Goal: Information Seeking & Learning: Learn about a topic

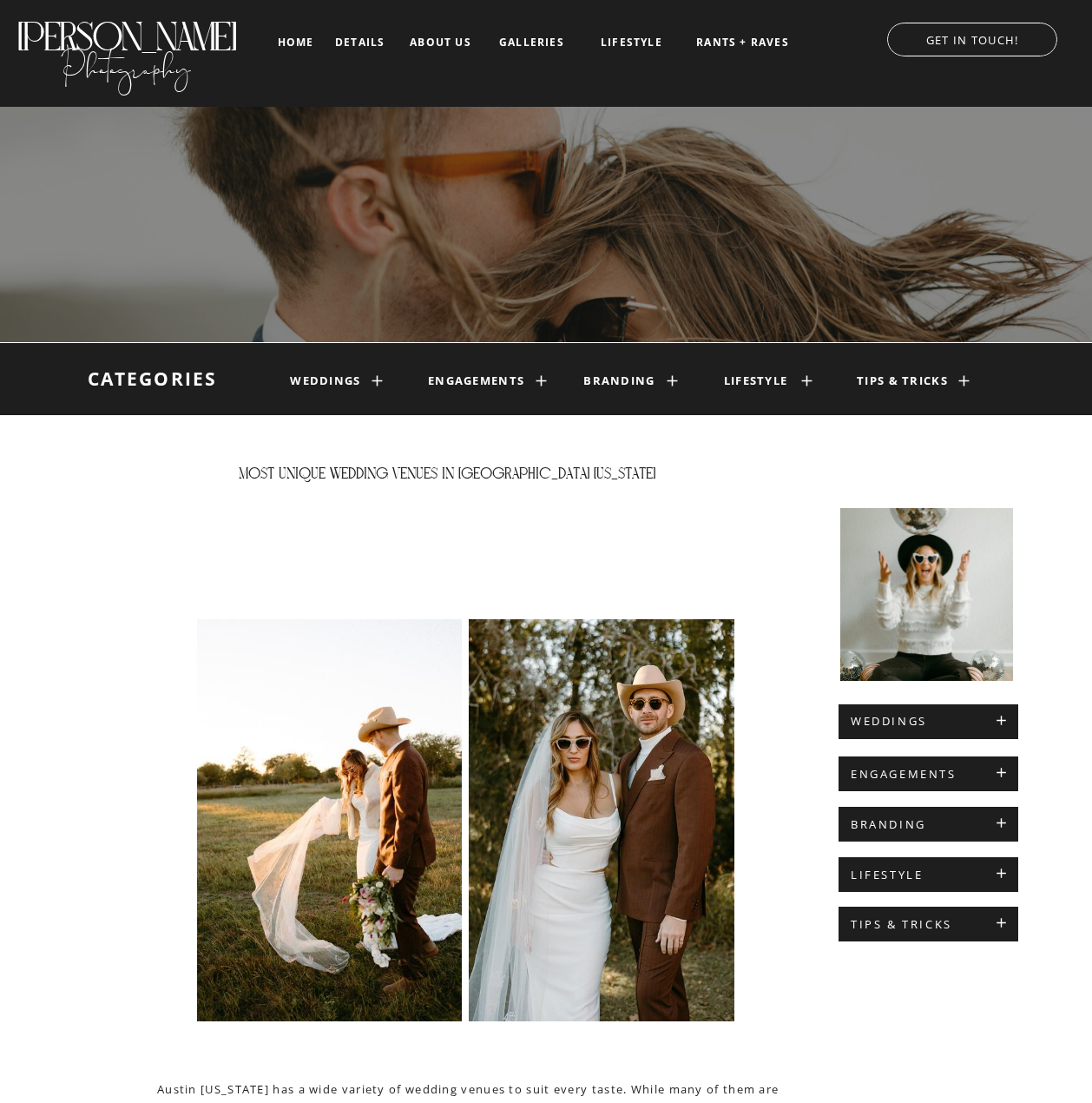
click at [330, 381] on h1 "weddings" at bounding box center [326, 381] width 73 height 14
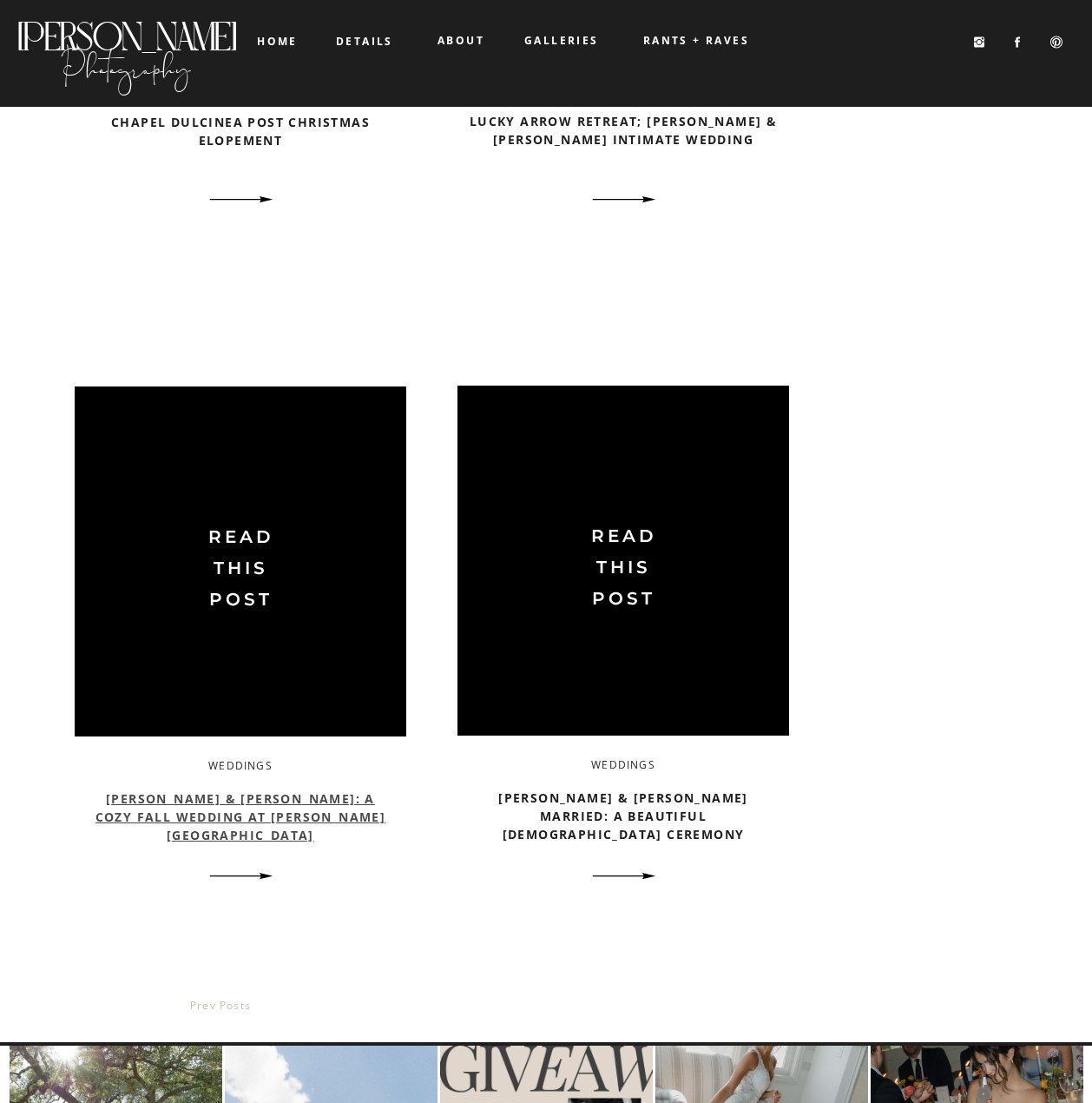
scroll to position [2605, 0]
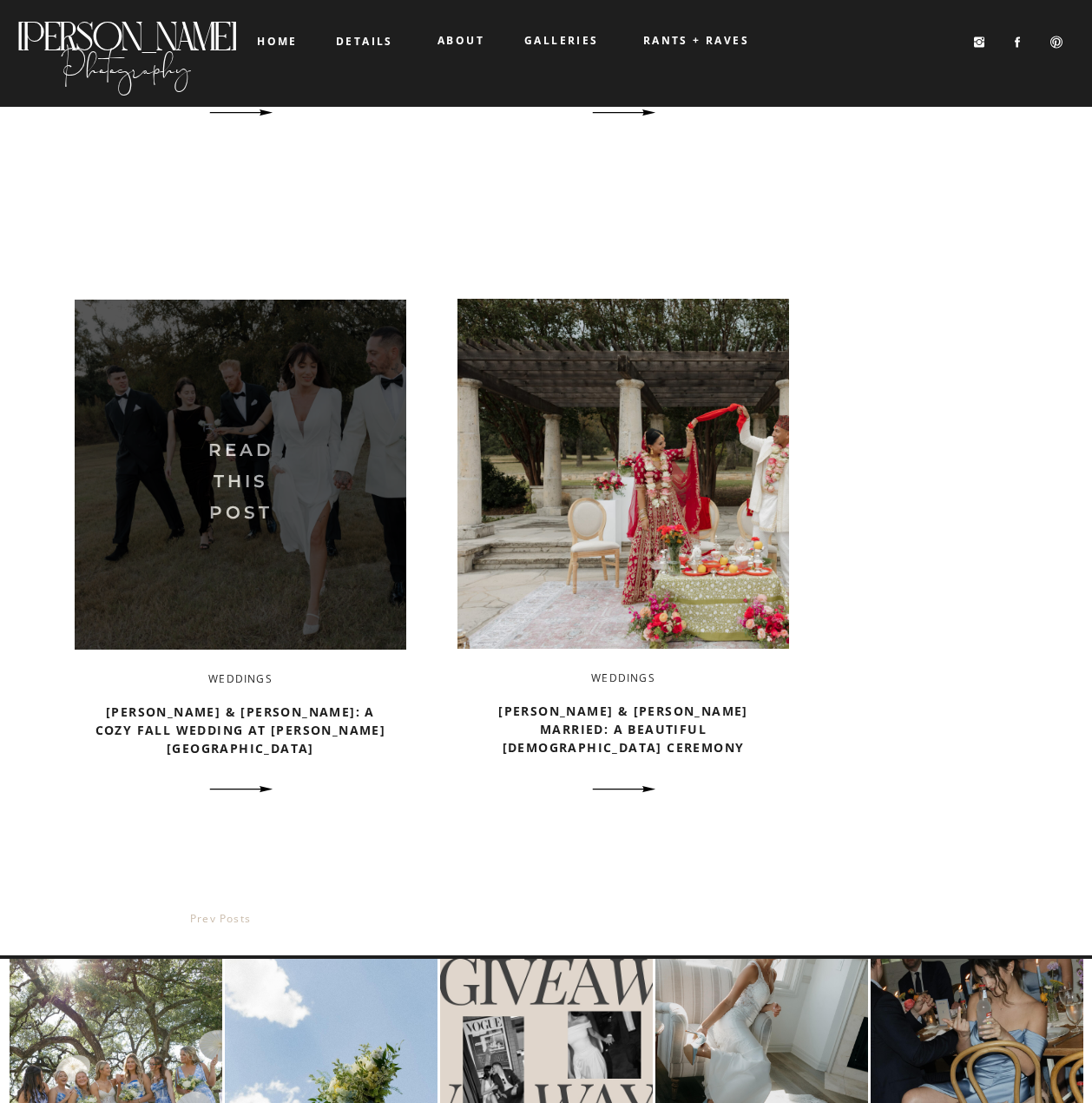
click at [280, 530] on img at bounding box center [241, 474] width 332 height 350
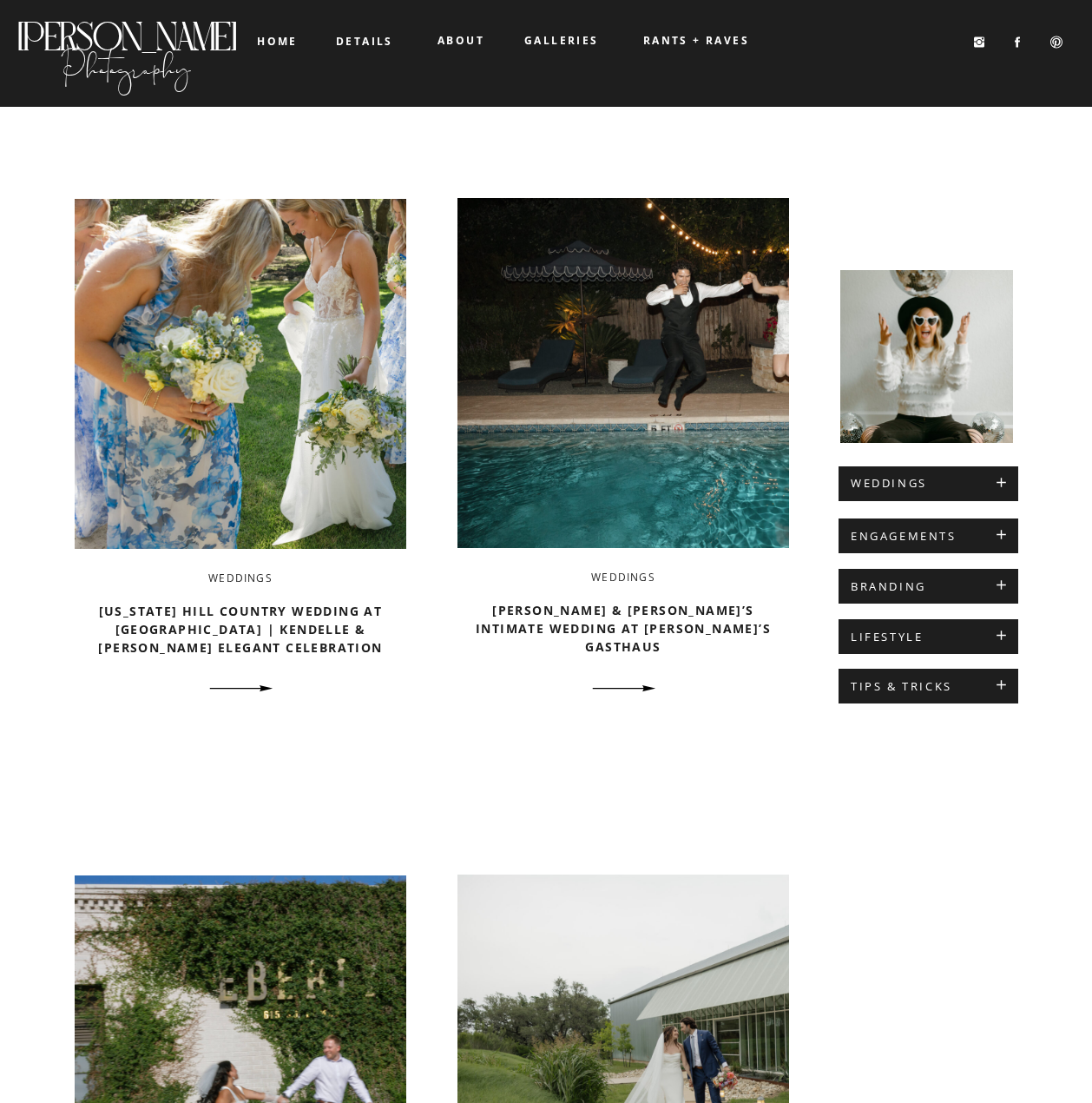
click at [558, 44] on b "galleries" at bounding box center [562, 40] width 75 height 15
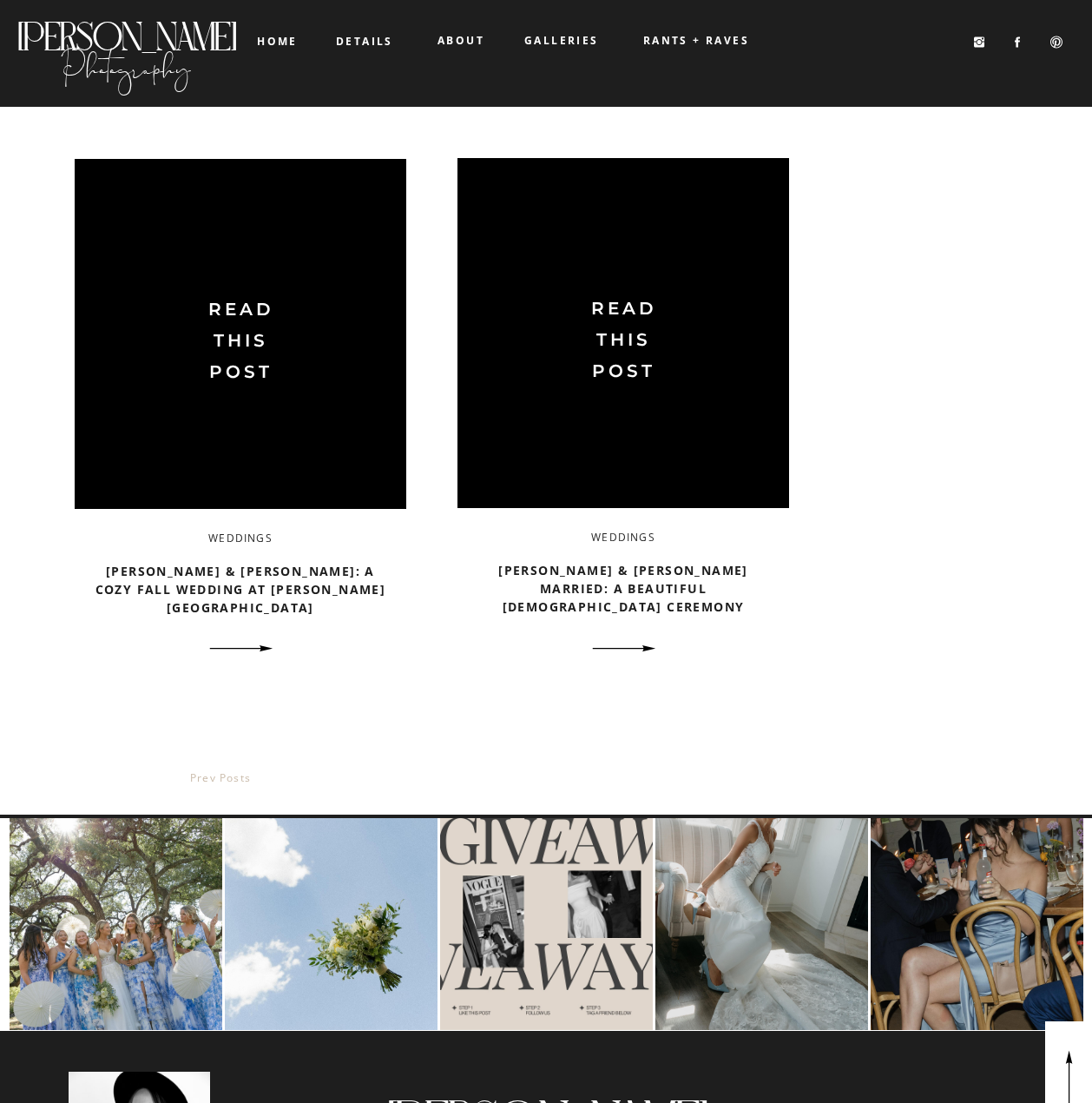
scroll to position [3040, 0]
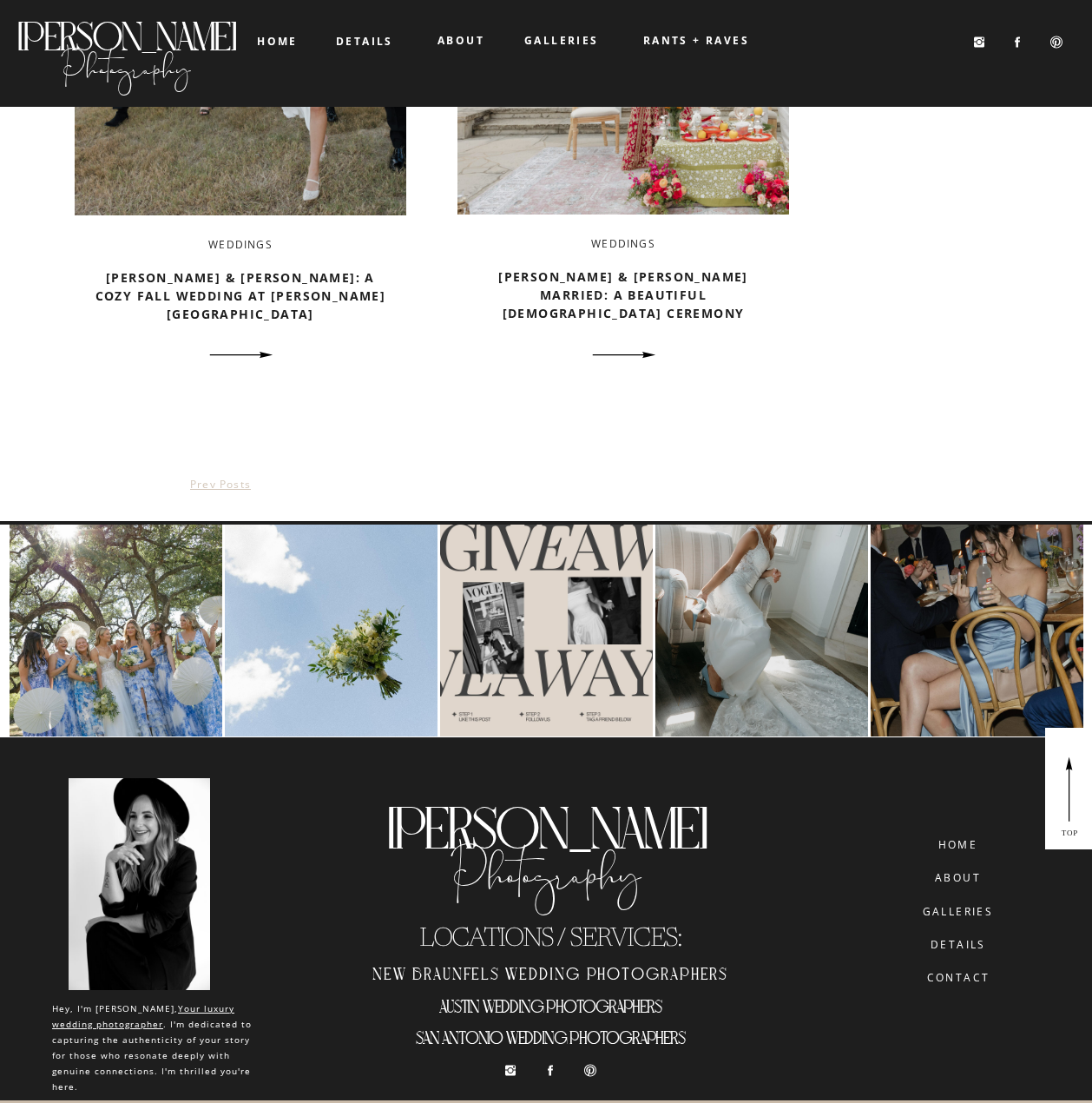
click at [213, 492] on nav "prev posts" at bounding box center [220, 487] width 369 height 23
click at [214, 486] on link "prev posts" at bounding box center [220, 484] width 60 height 15
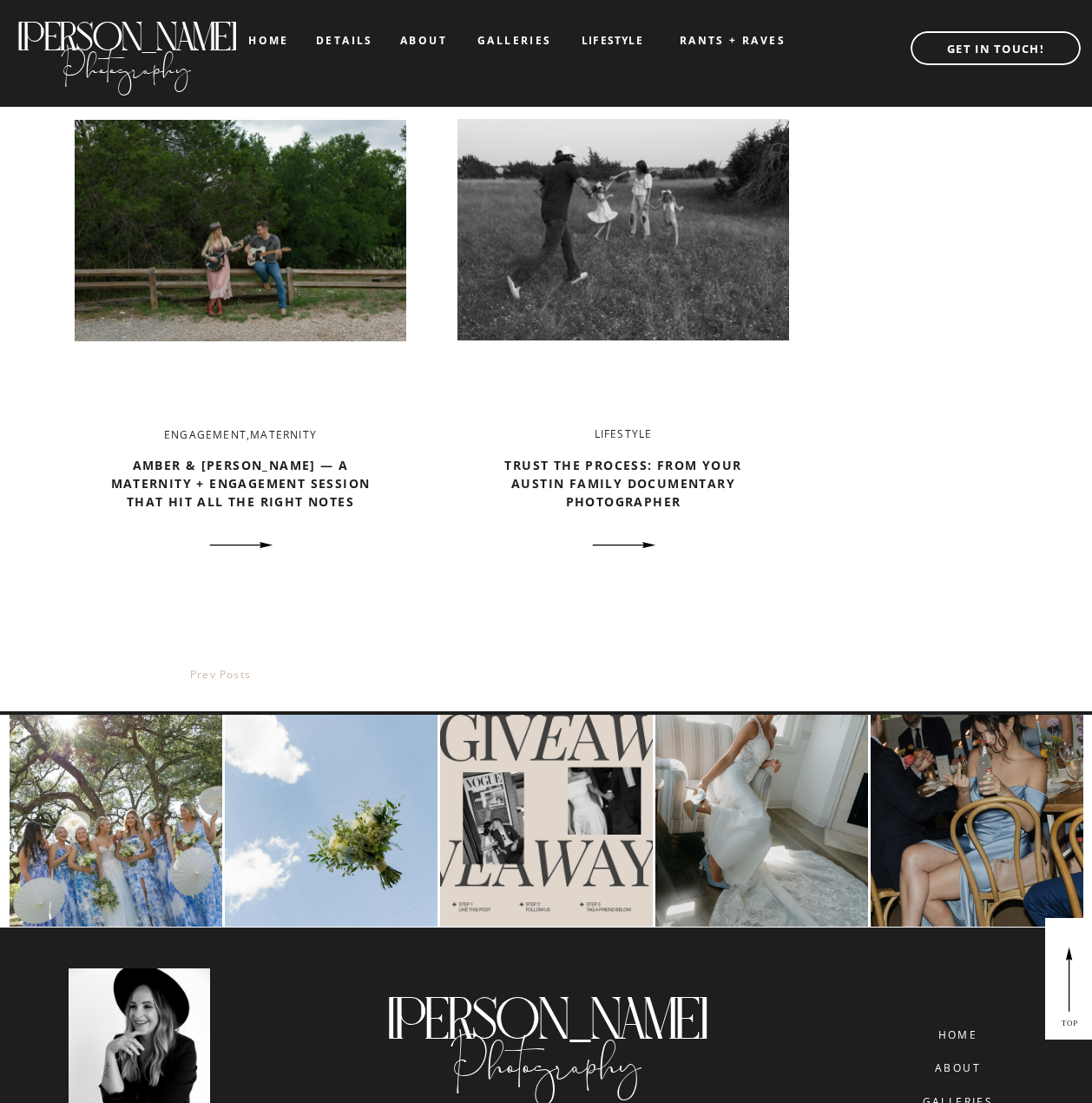
scroll to position [3387, 0]
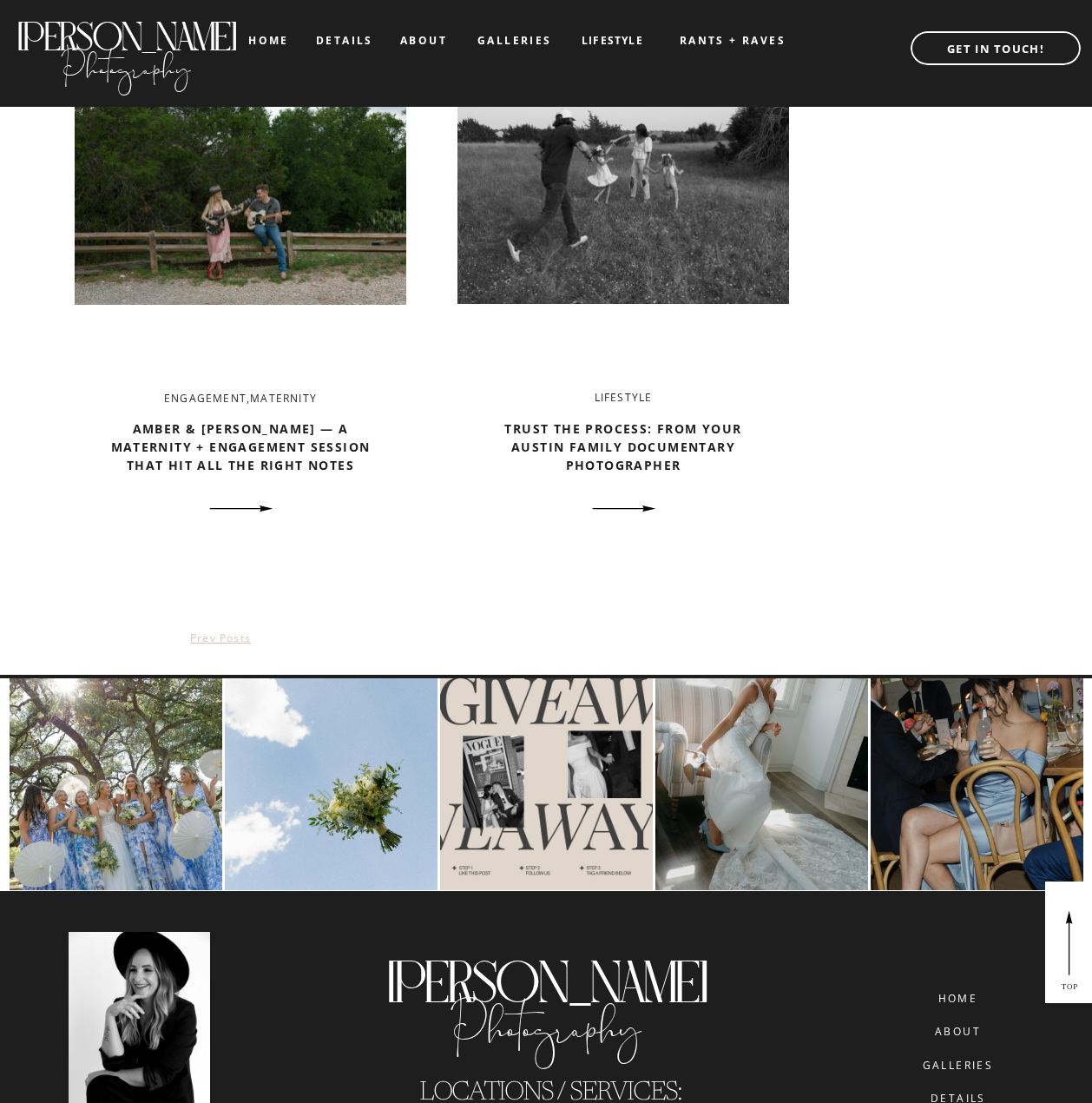
click at [229, 636] on link "prev posts" at bounding box center [220, 637] width 60 height 15
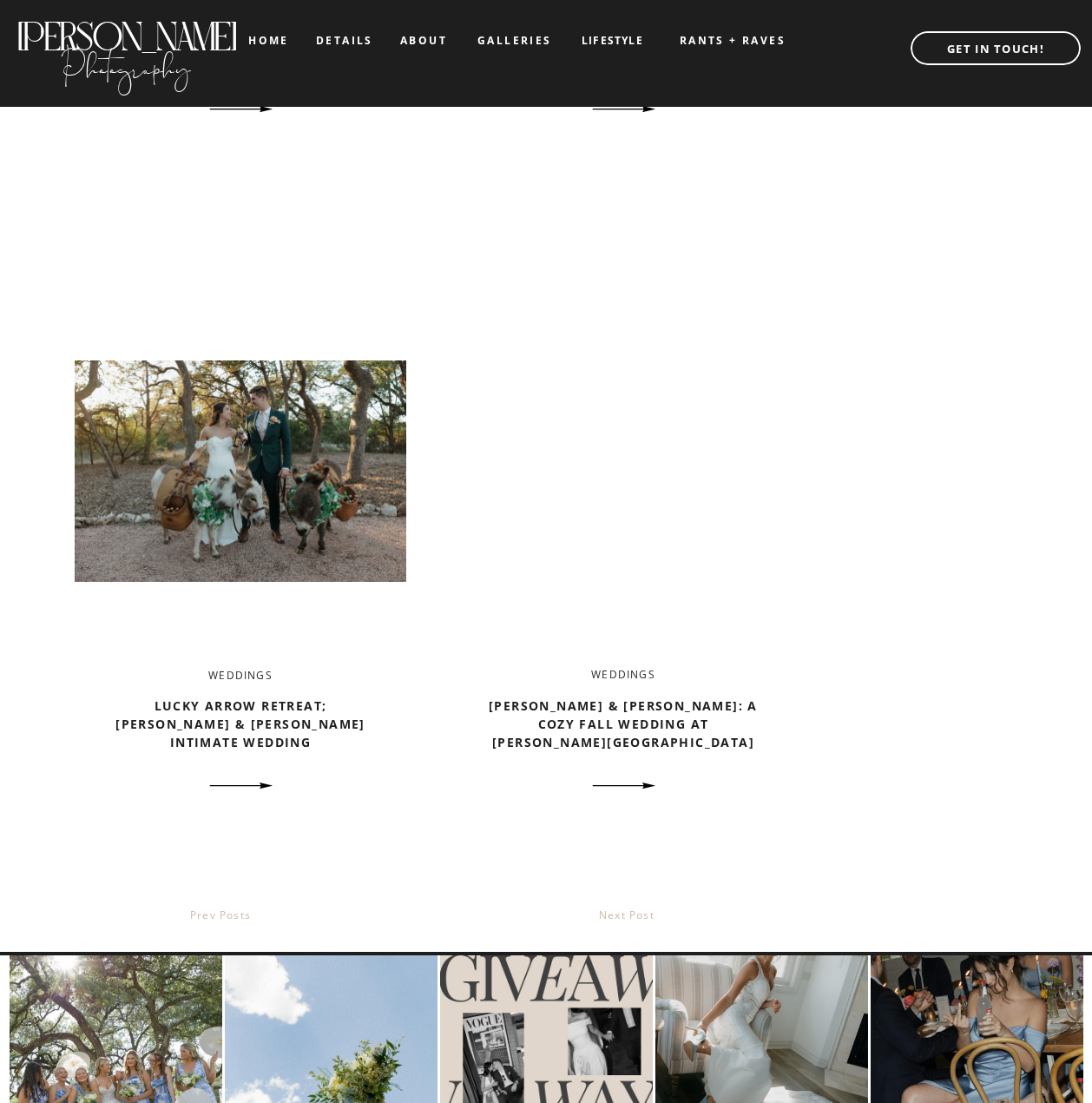
scroll to position [3127, 0]
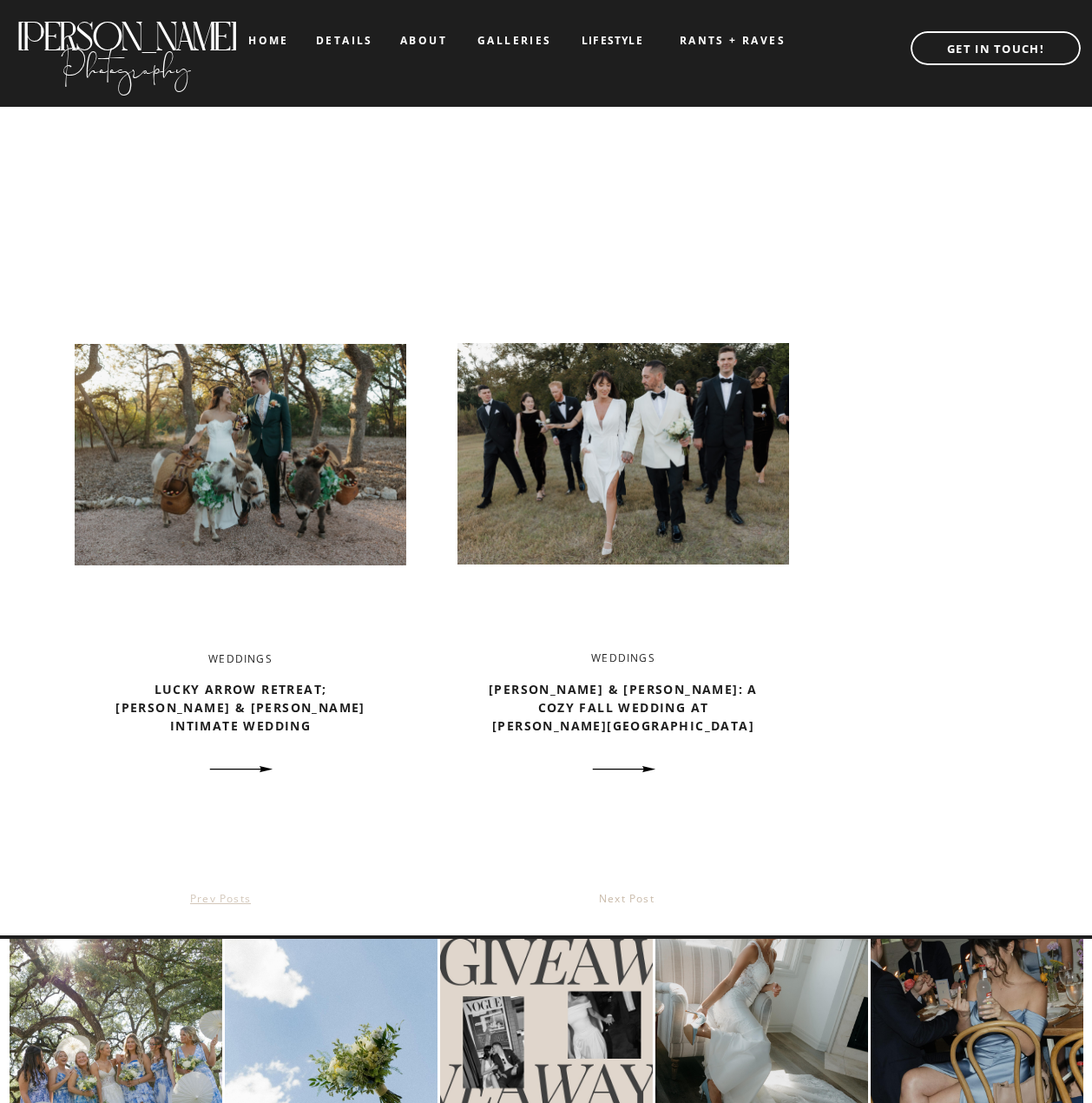
click at [211, 900] on link "prev posts" at bounding box center [220, 898] width 60 height 15
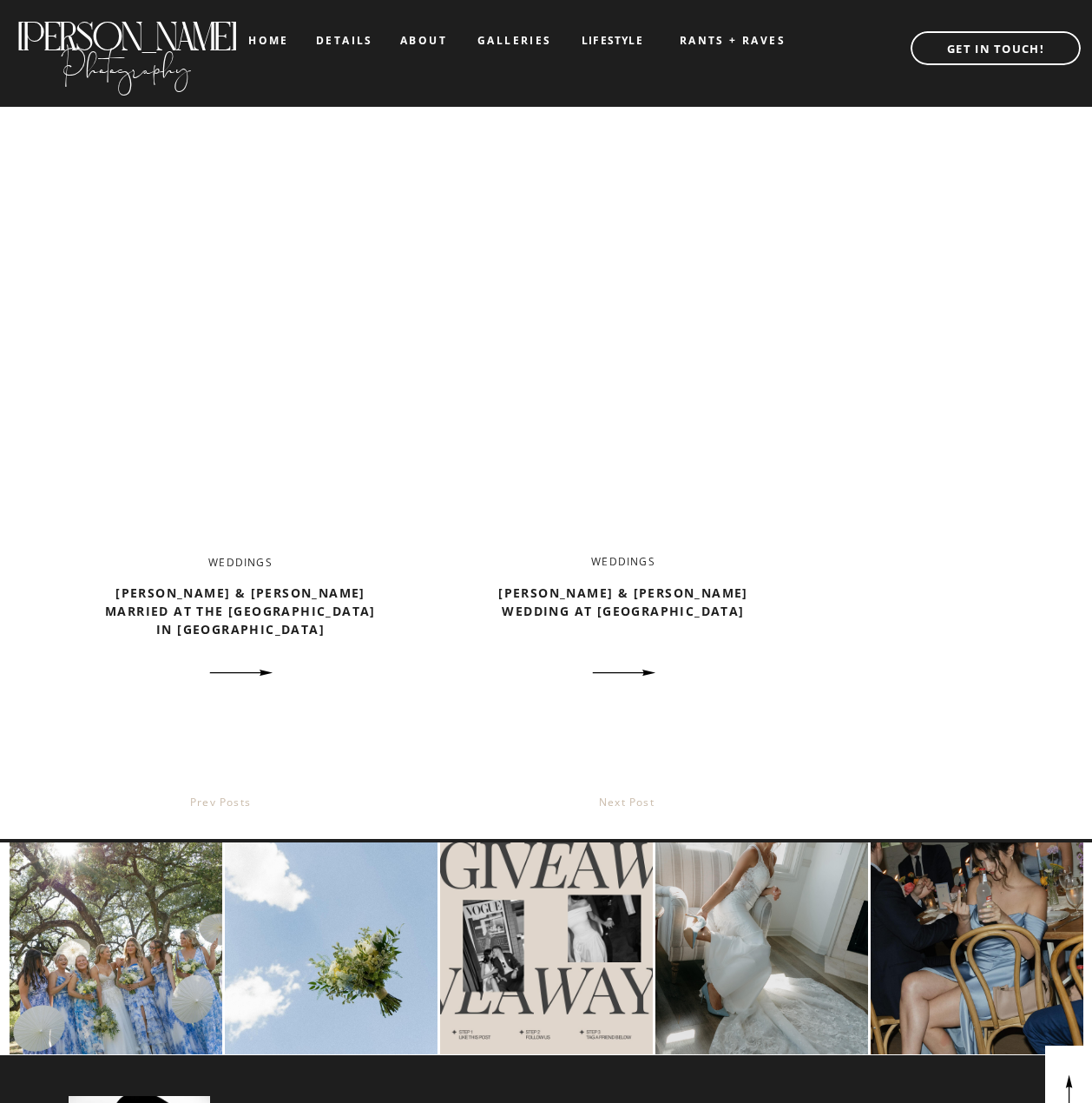
scroll to position [3387, 0]
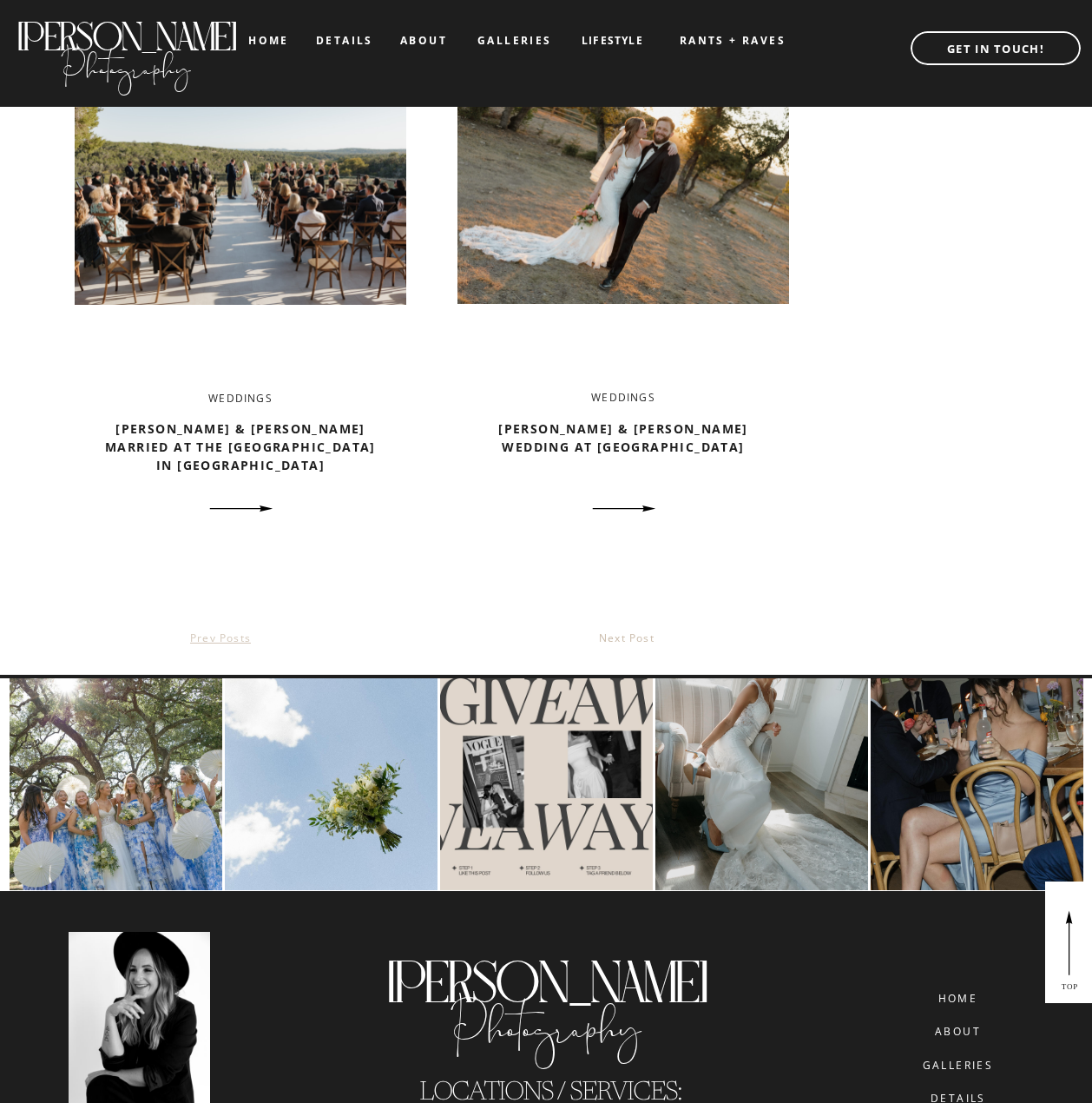
click at [213, 640] on link "prev posts" at bounding box center [220, 637] width 60 height 15
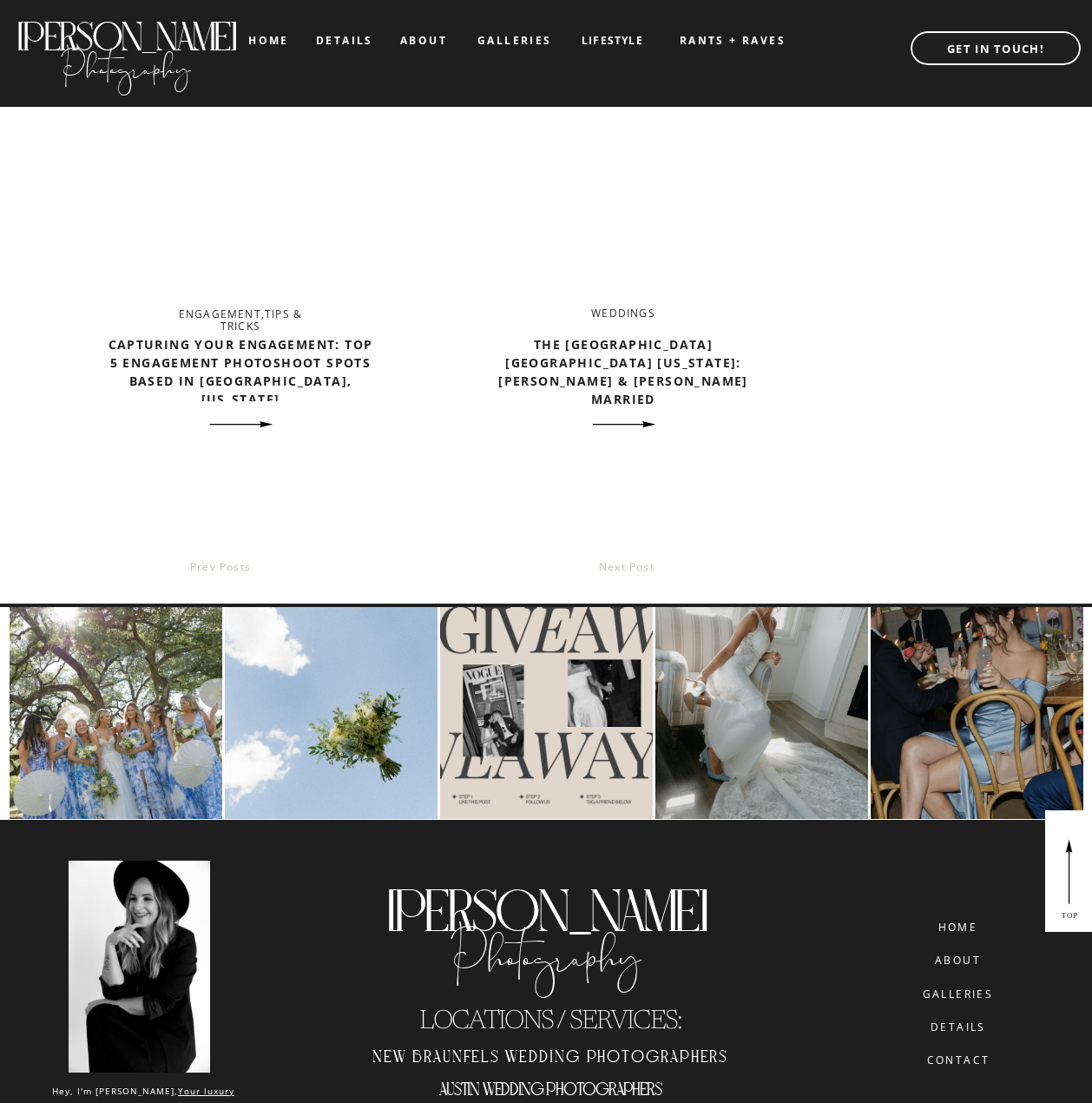
scroll to position [3474, 0]
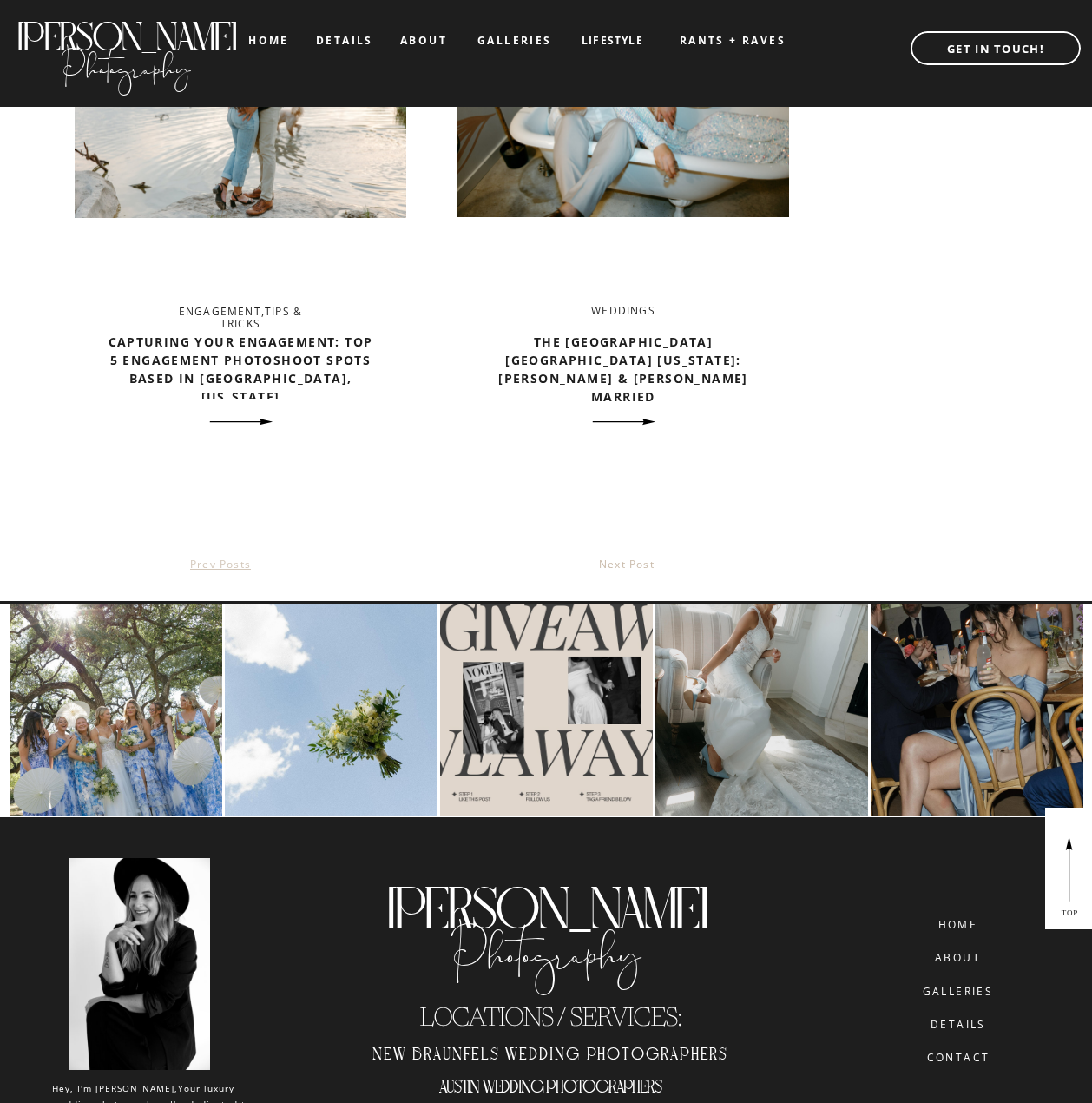
click at [209, 567] on link "prev posts" at bounding box center [220, 564] width 60 height 15
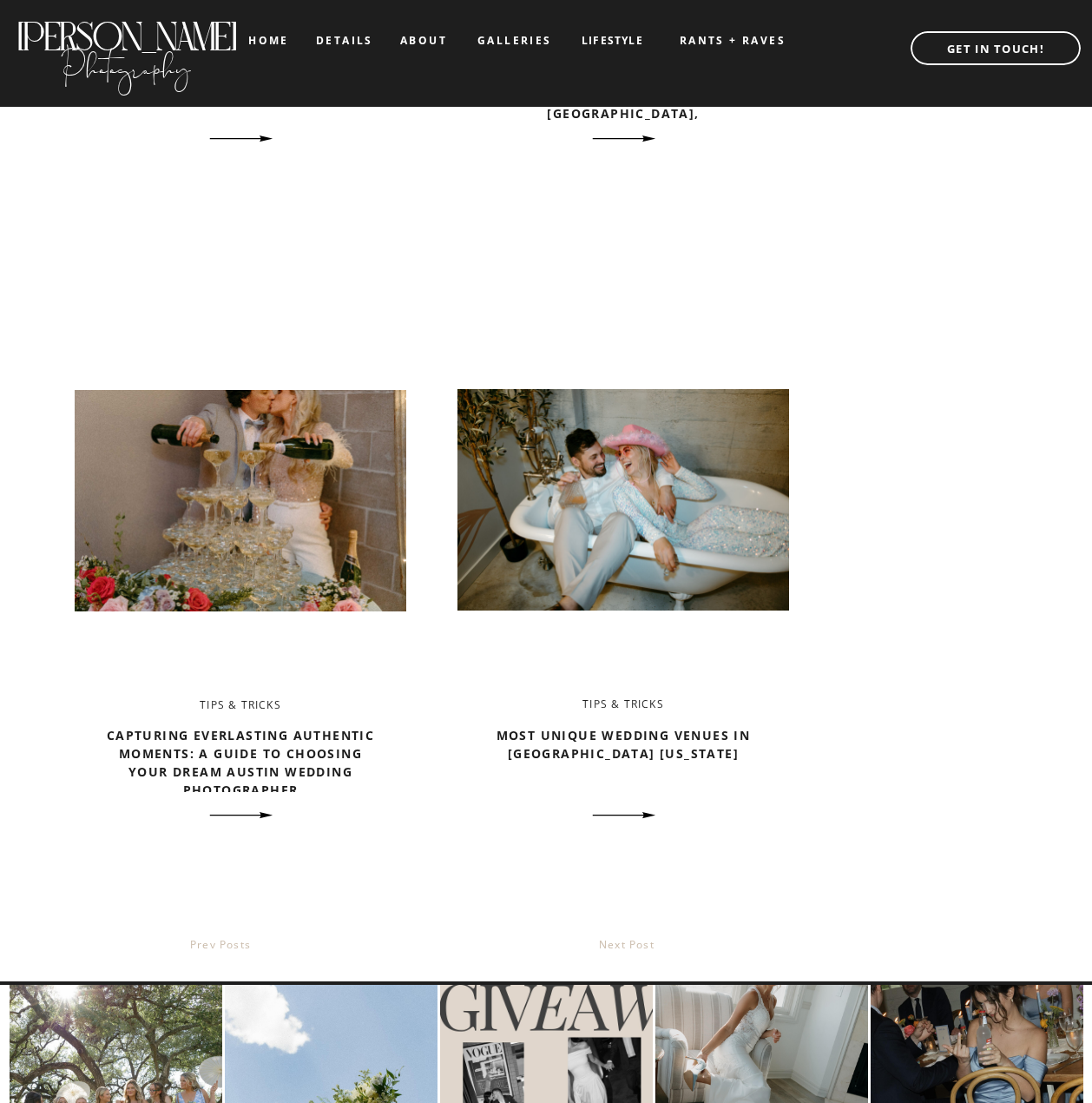
scroll to position [3127, 0]
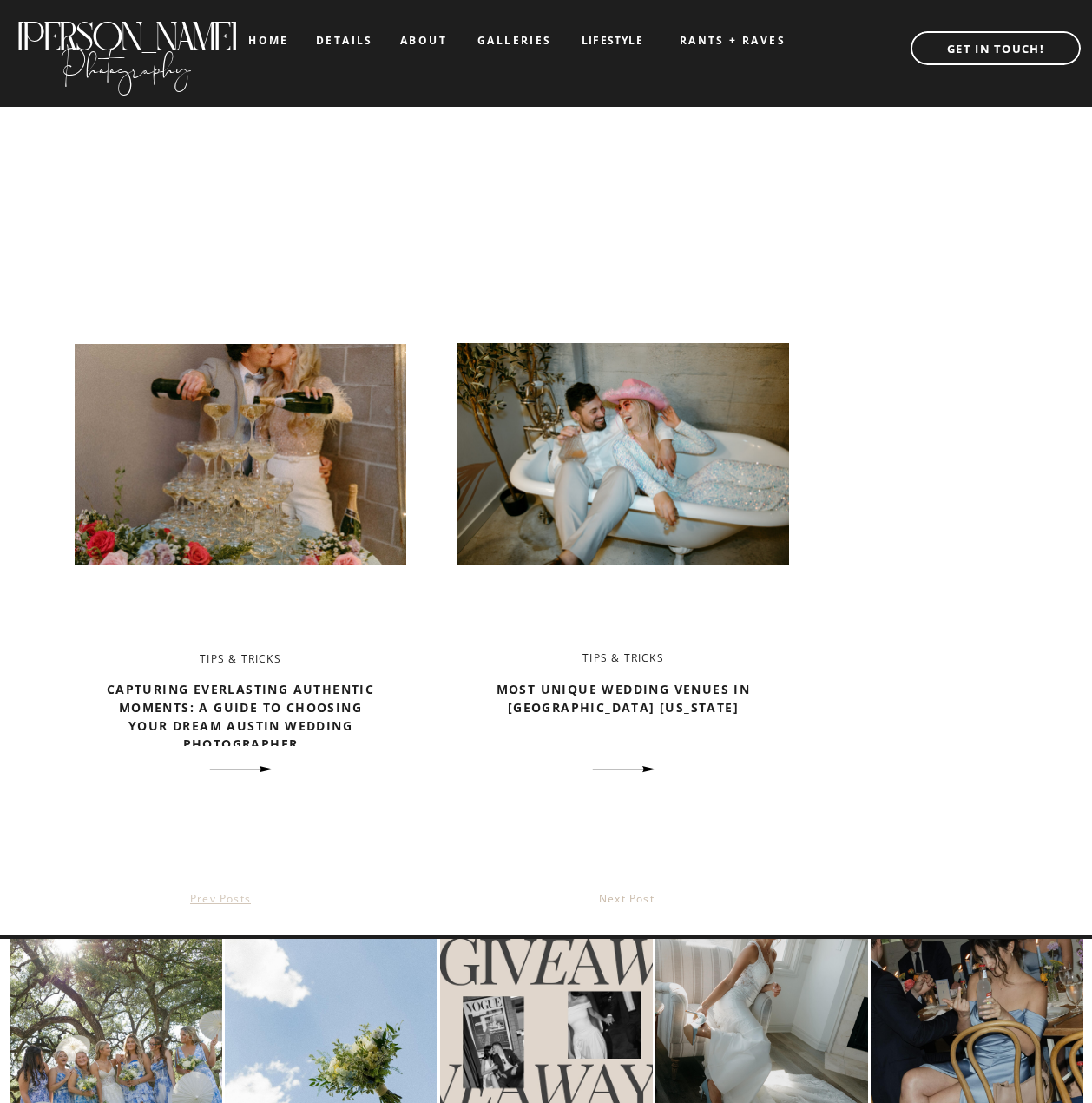
click at [212, 895] on link "prev posts" at bounding box center [220, 898] width 60 height 15
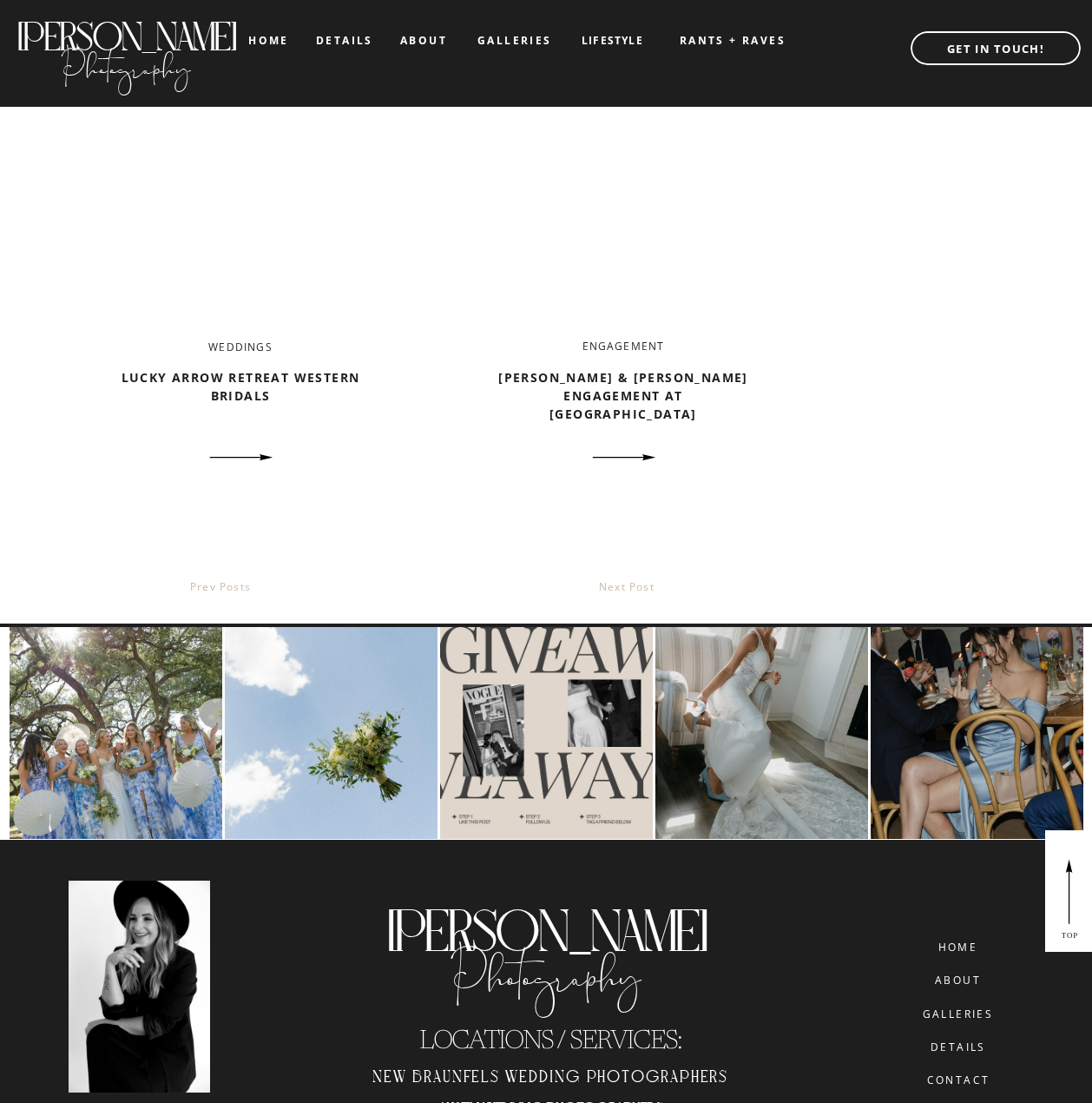
scroll to position [3474, 0]
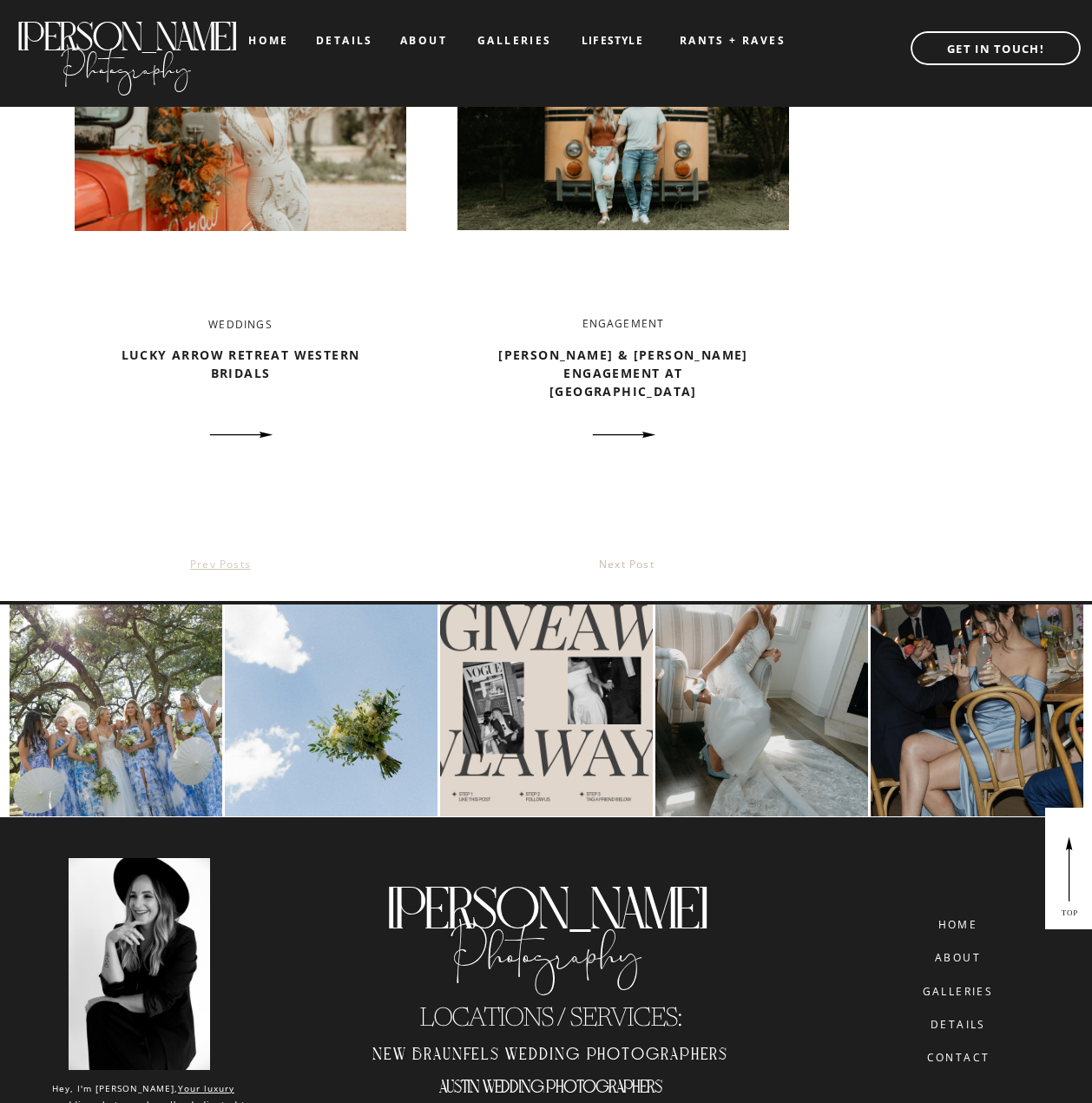
click at [231, 560] on link "prev posts" at bounding box center [220, 564] width 60 height 15
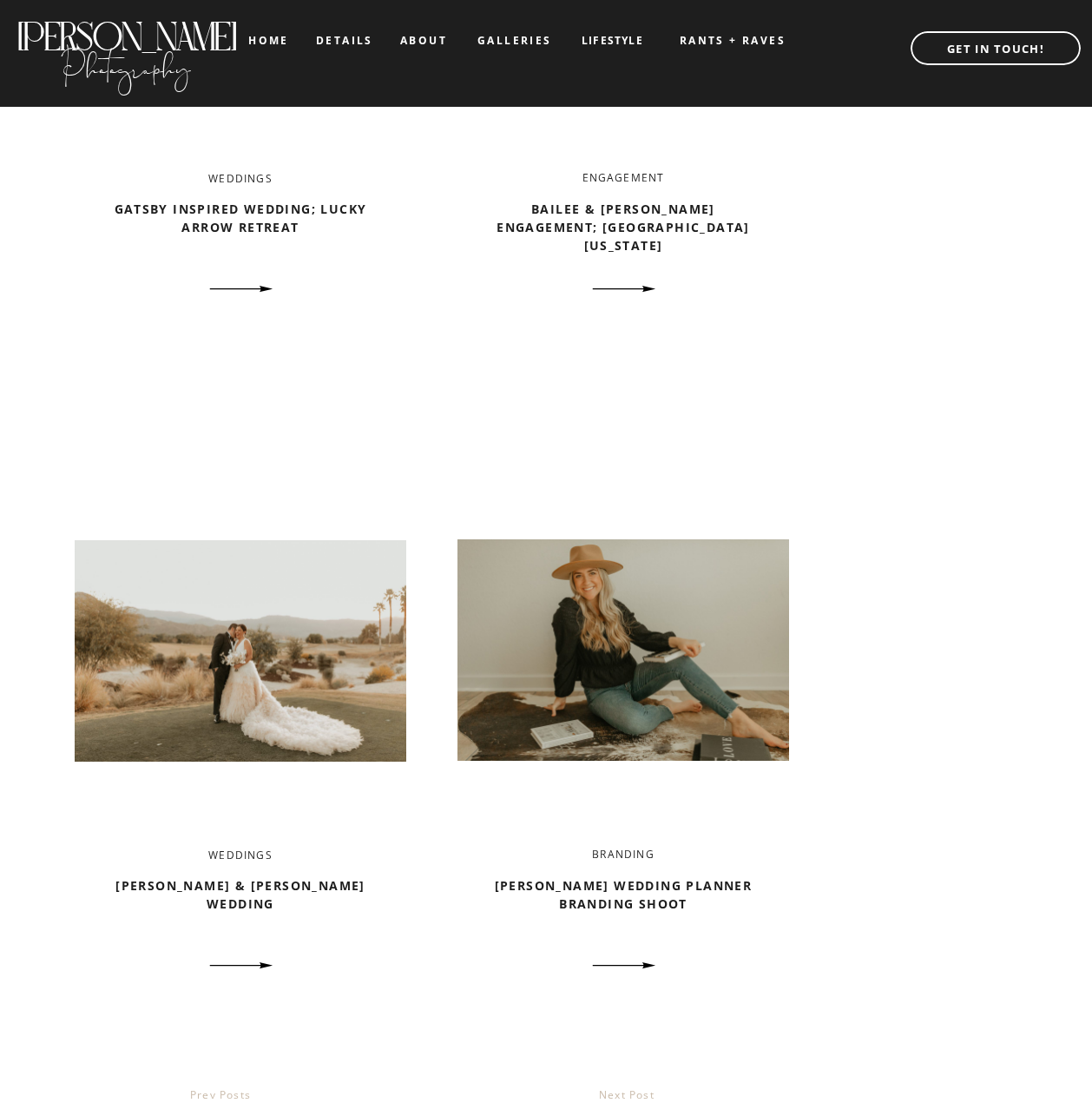
scroll to position [3127, 0]
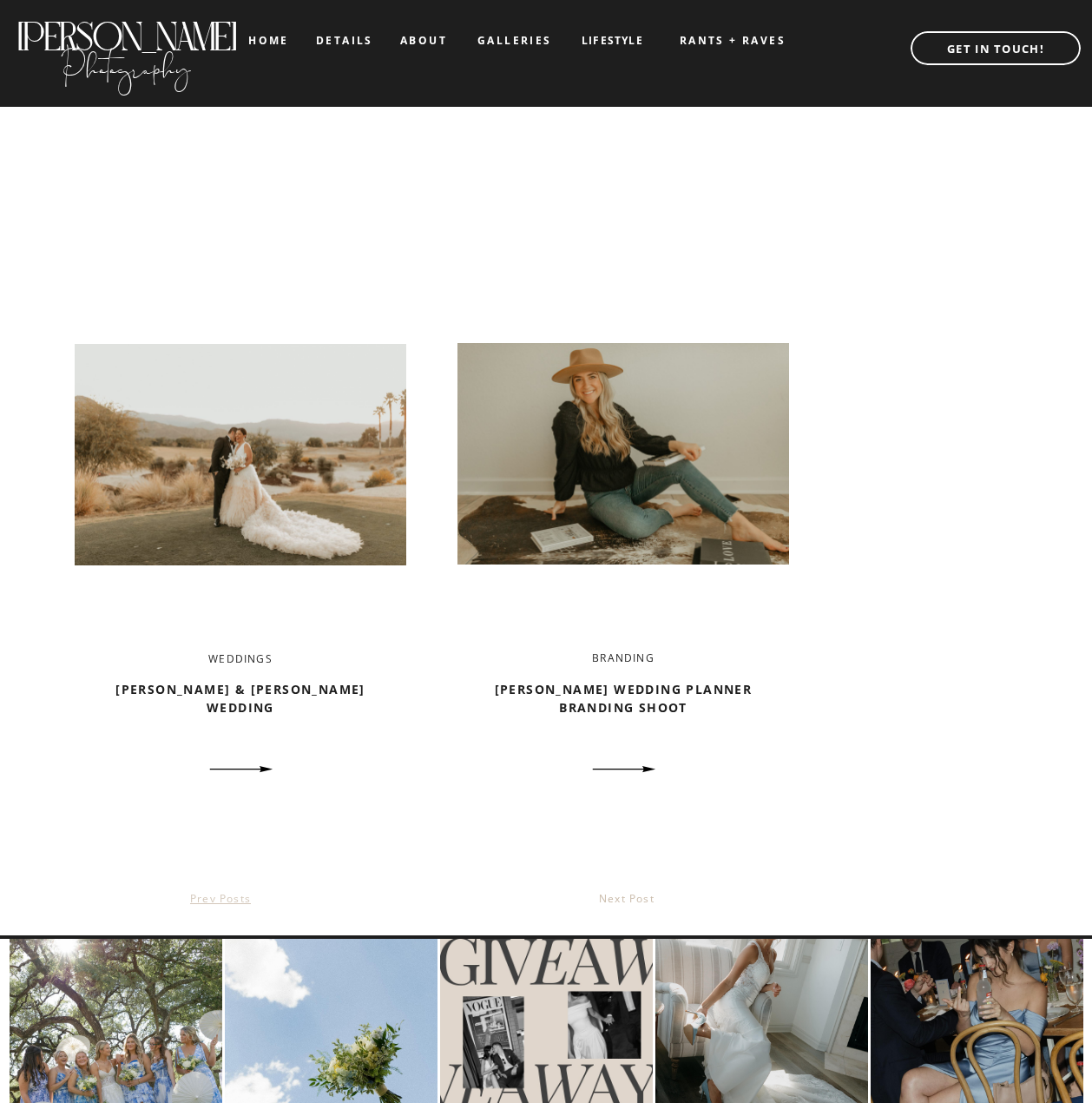
click at [200, 900] on link "prev posts" at bounding box center [220, 898] width 60 height 15
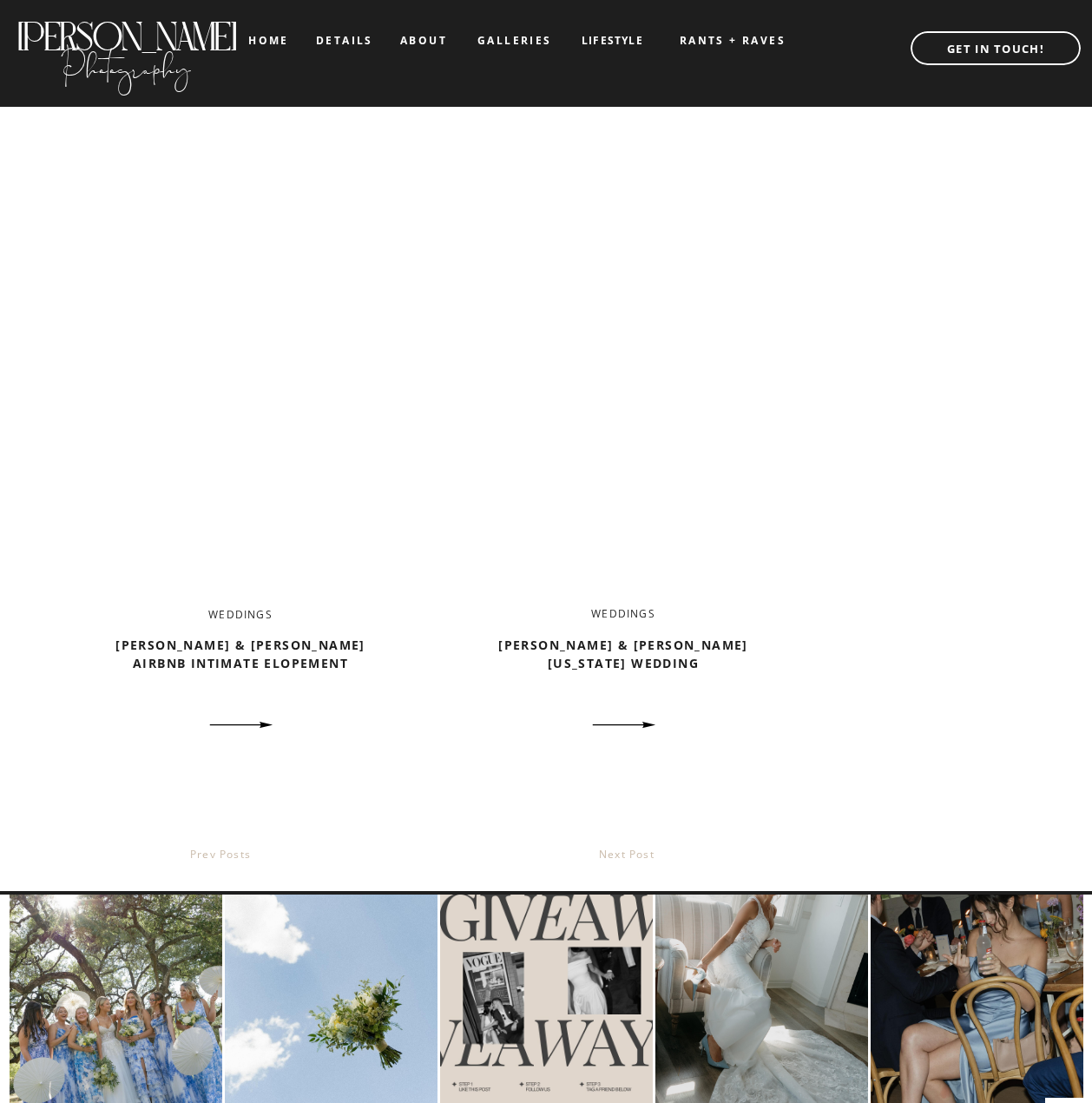
scroll to position [3587, 0]
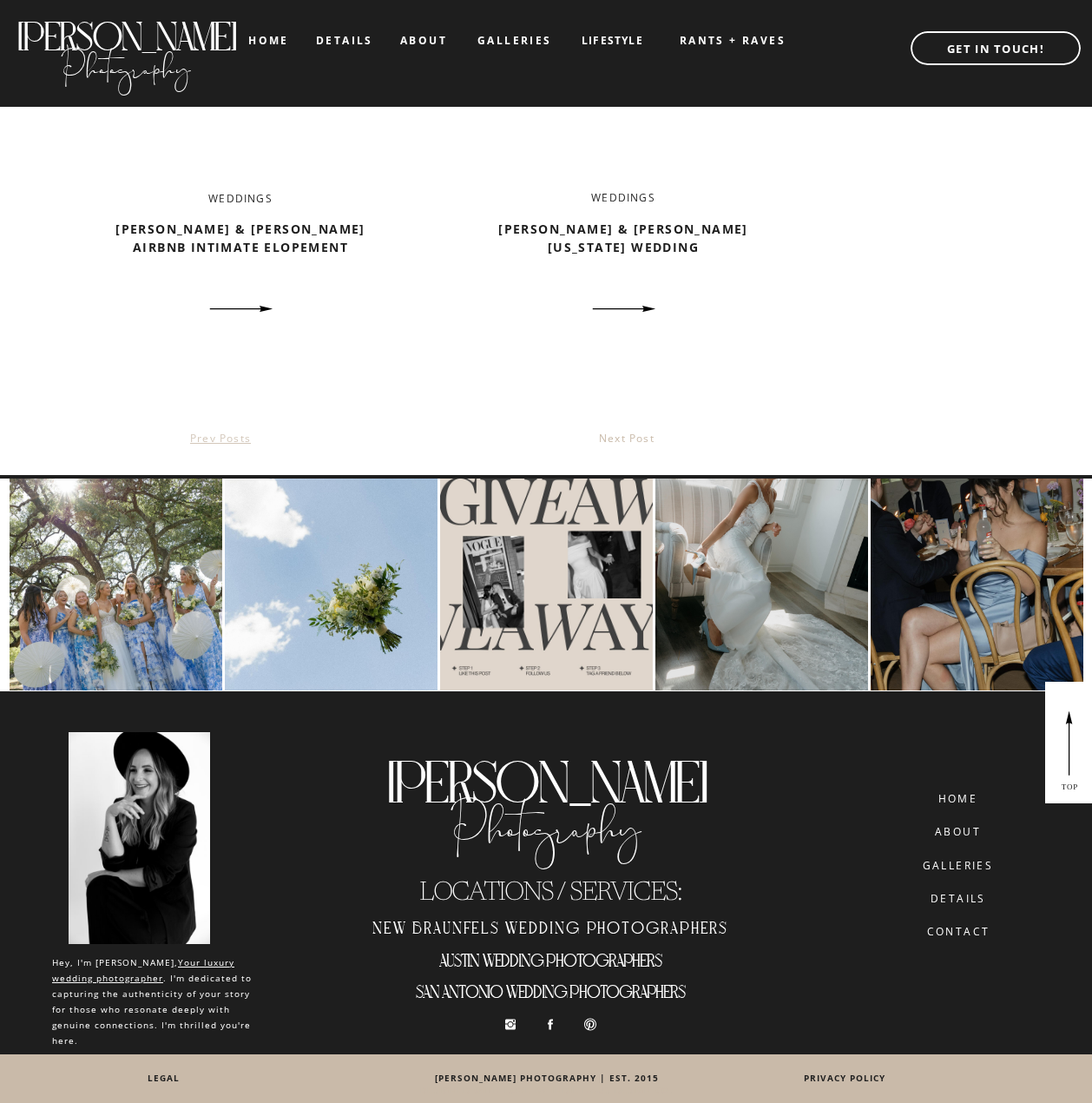
click at [212, 441] on link "prev posts" at bounding box center [220, 438] width 60 height 15
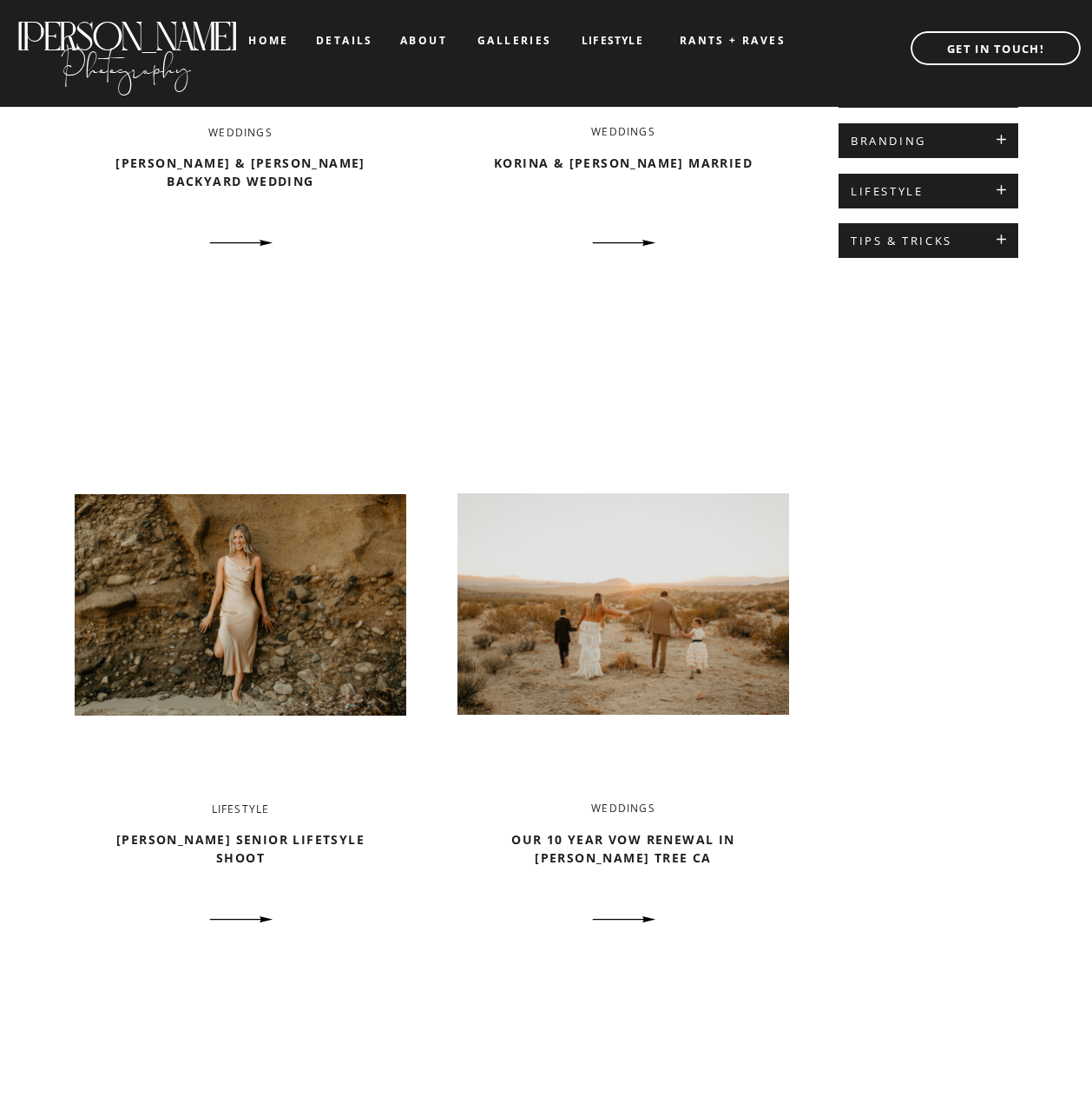
scroll to position [956, 0]
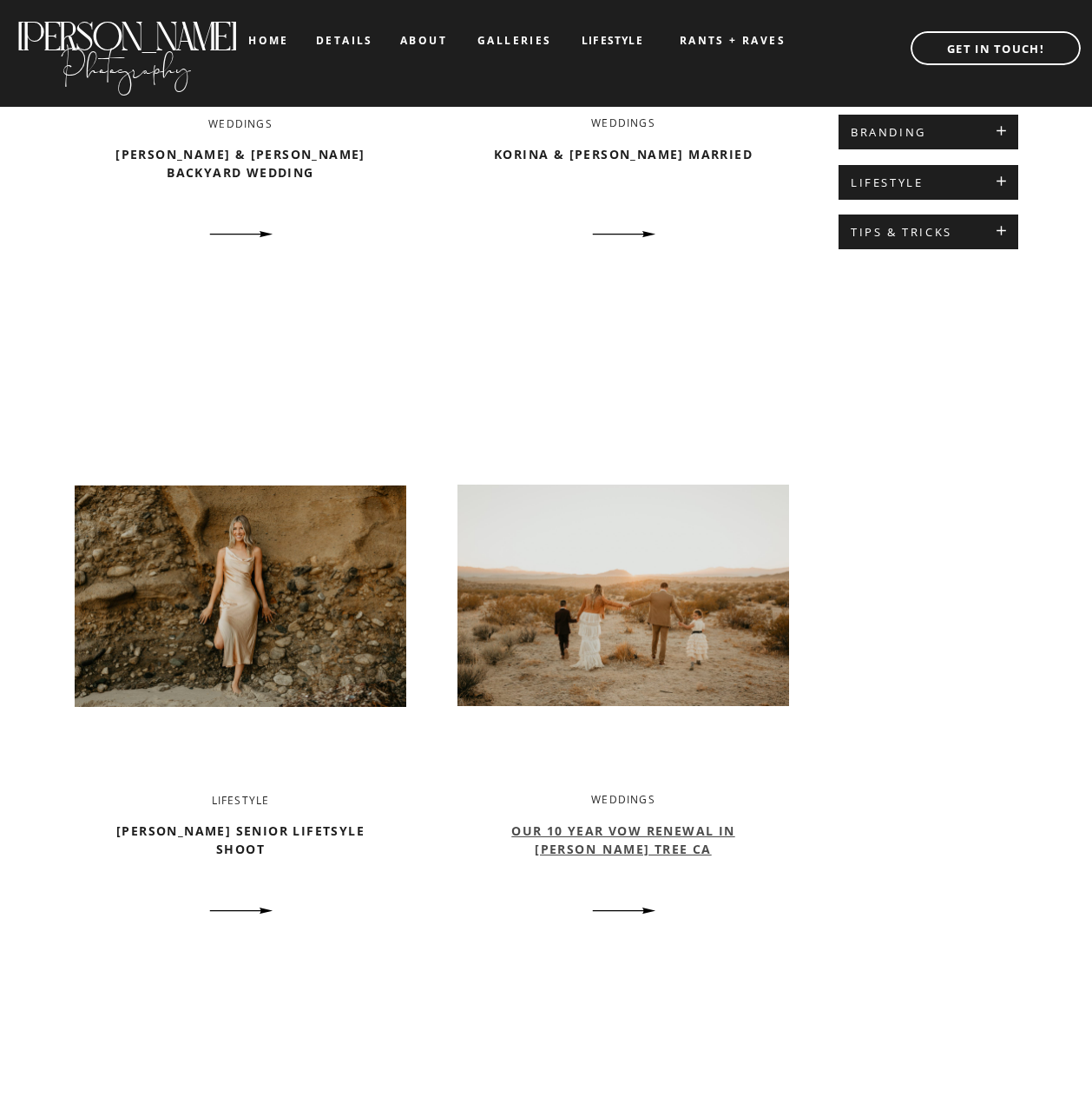
click at [623, 831] on link "Our 10 year vow renewal in [PERSON_NAME] Tree CA" at bounding box center [622, 840] width 223 height 35
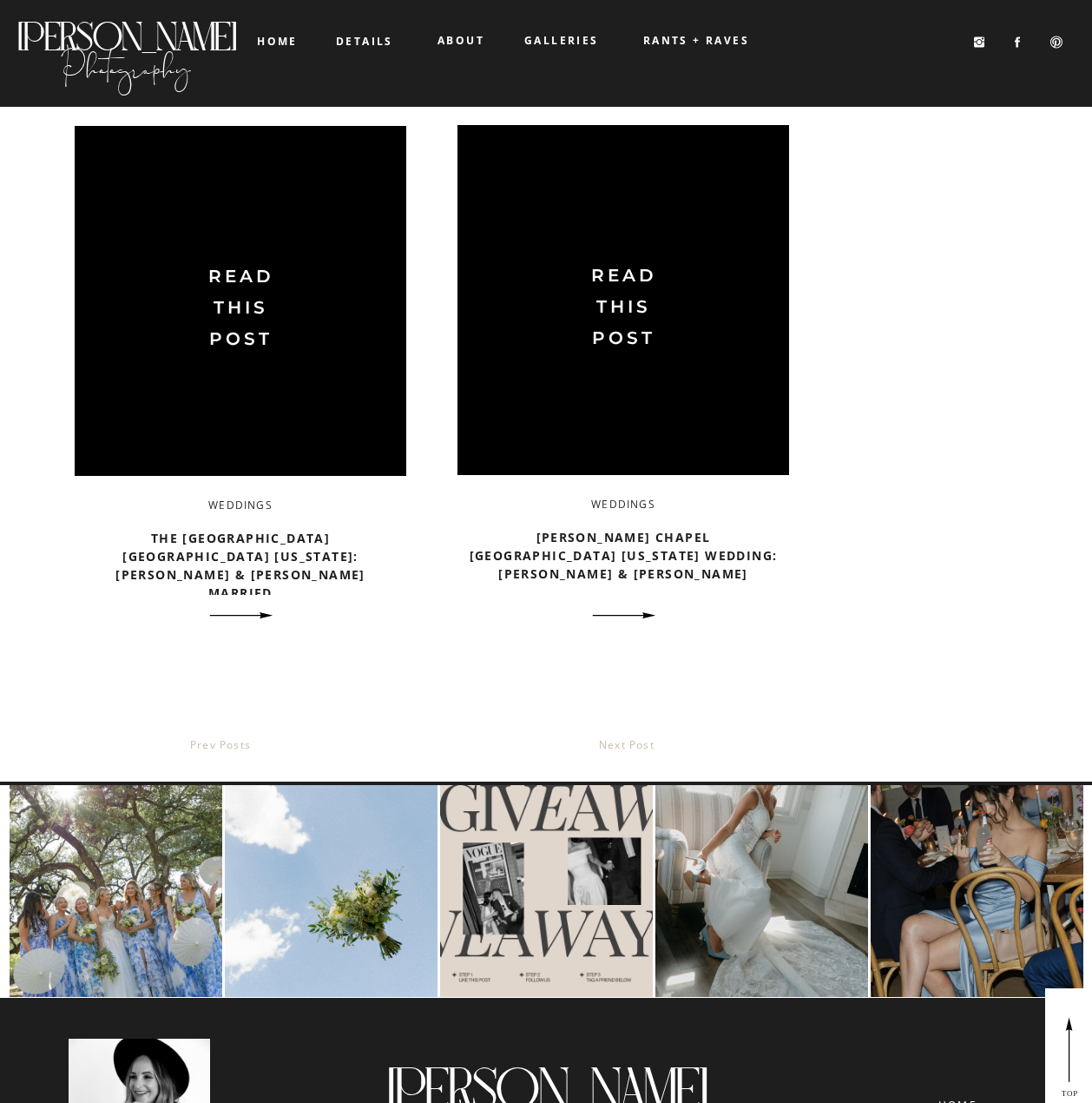
scroll to position [2171, 0]
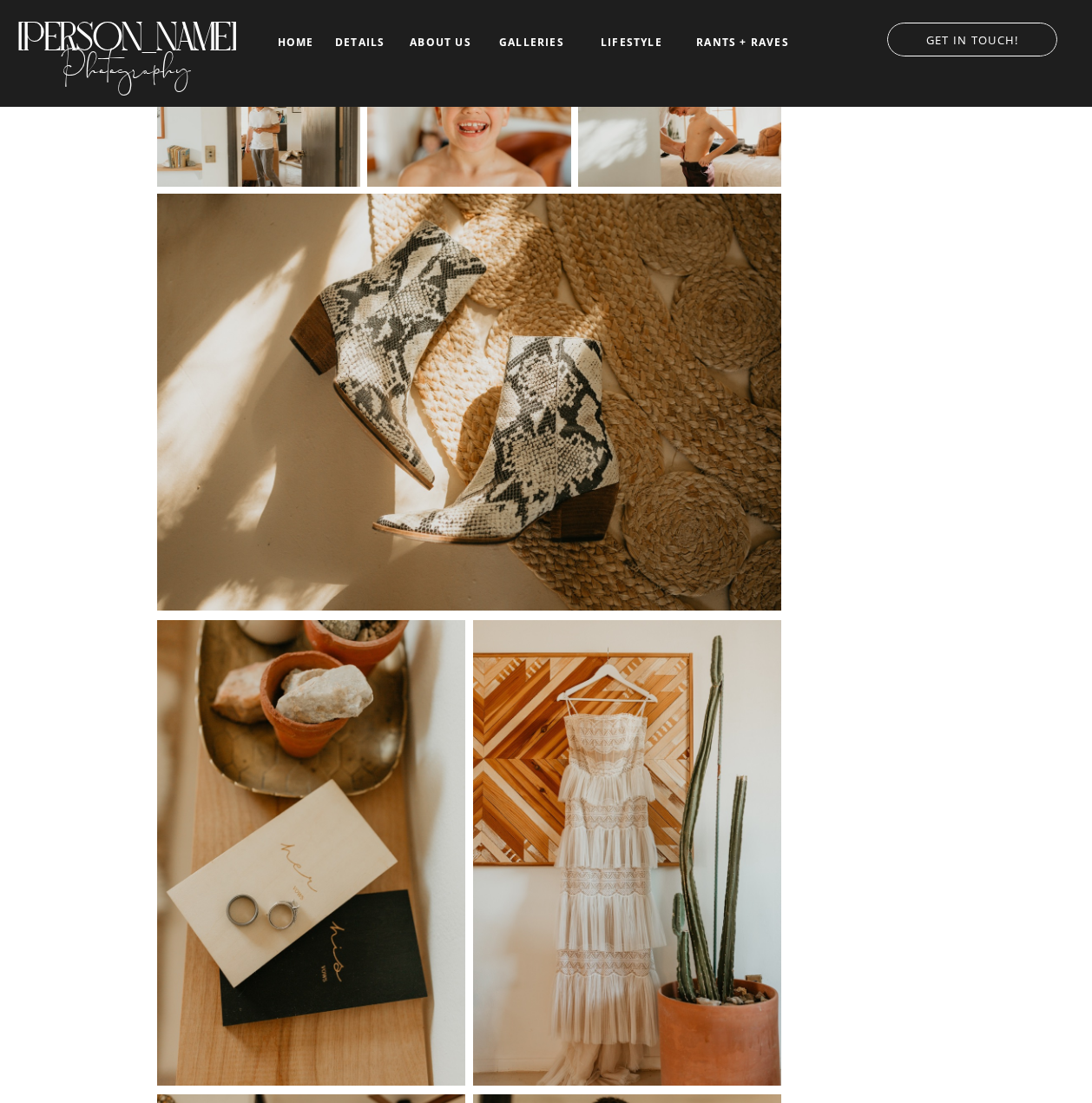
scroll to position [1303, 0]
